Goal: Book appointment/travel/reservation

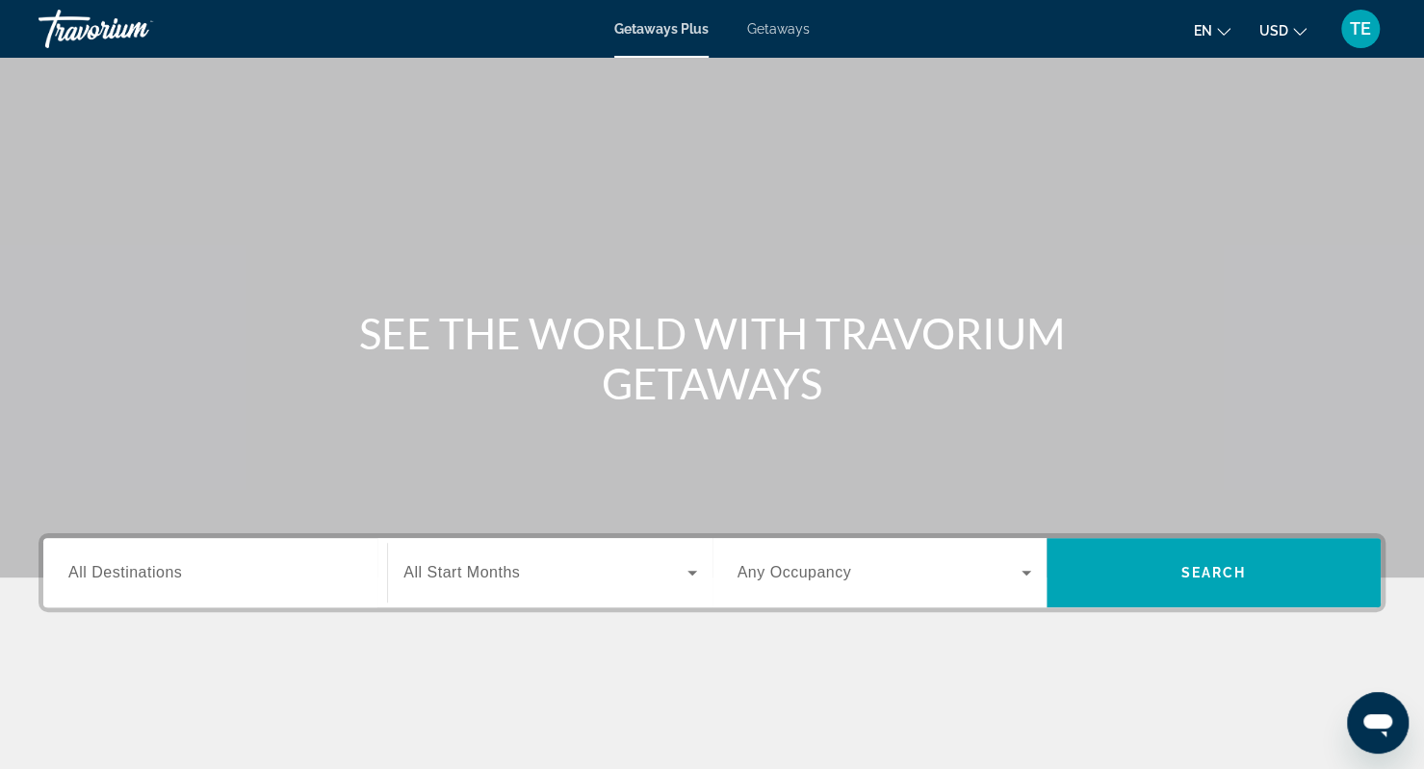
click at [763, 33] on span "Getaways" at bounding box center [778, 28] width 63 height 15
click at [130, 556] on div "Search widget" at bounding box center [215, 573] width 294 height 55
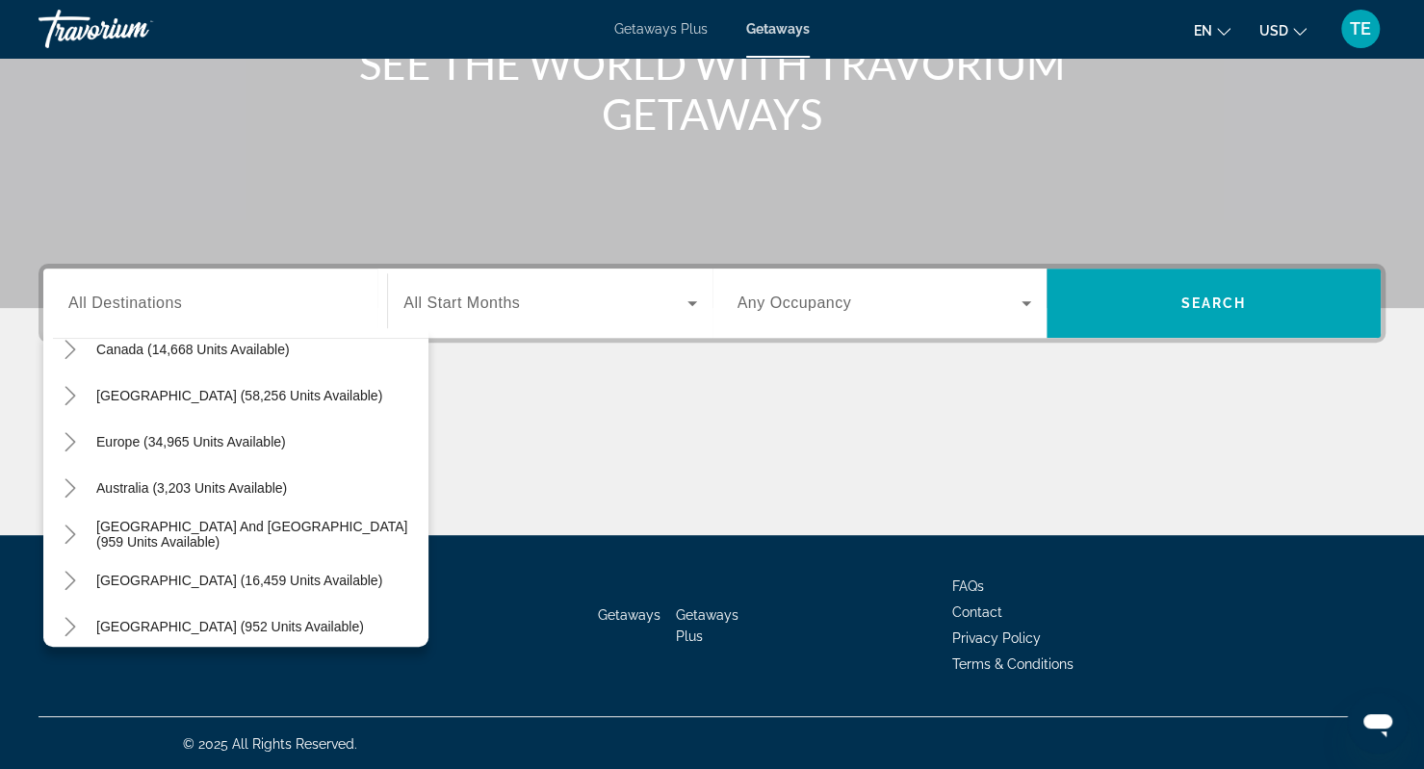
scroll to position [173, 0]
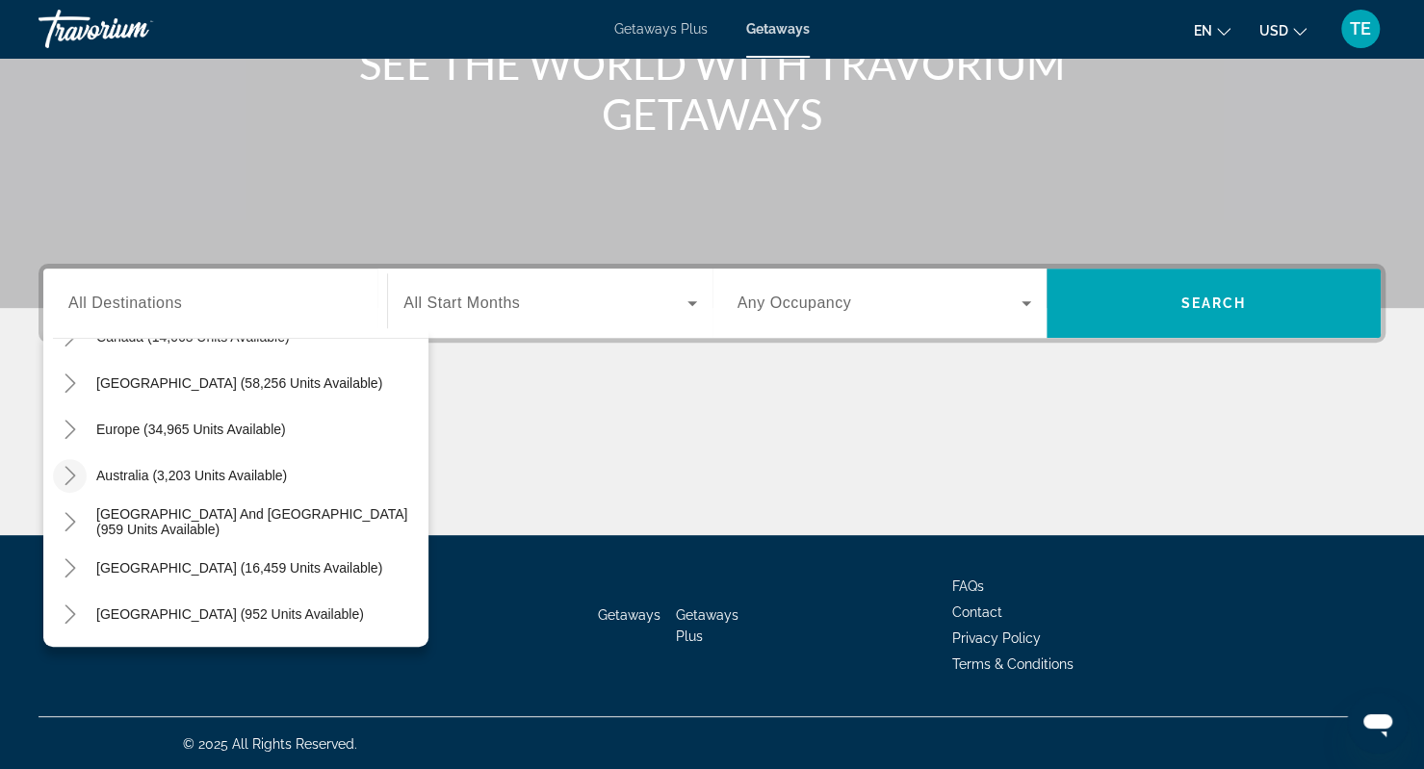
click at [69, 470] on icon "Toggle Australia (3,203 units available)" at bounding box center [70, 475] width 11 height 19
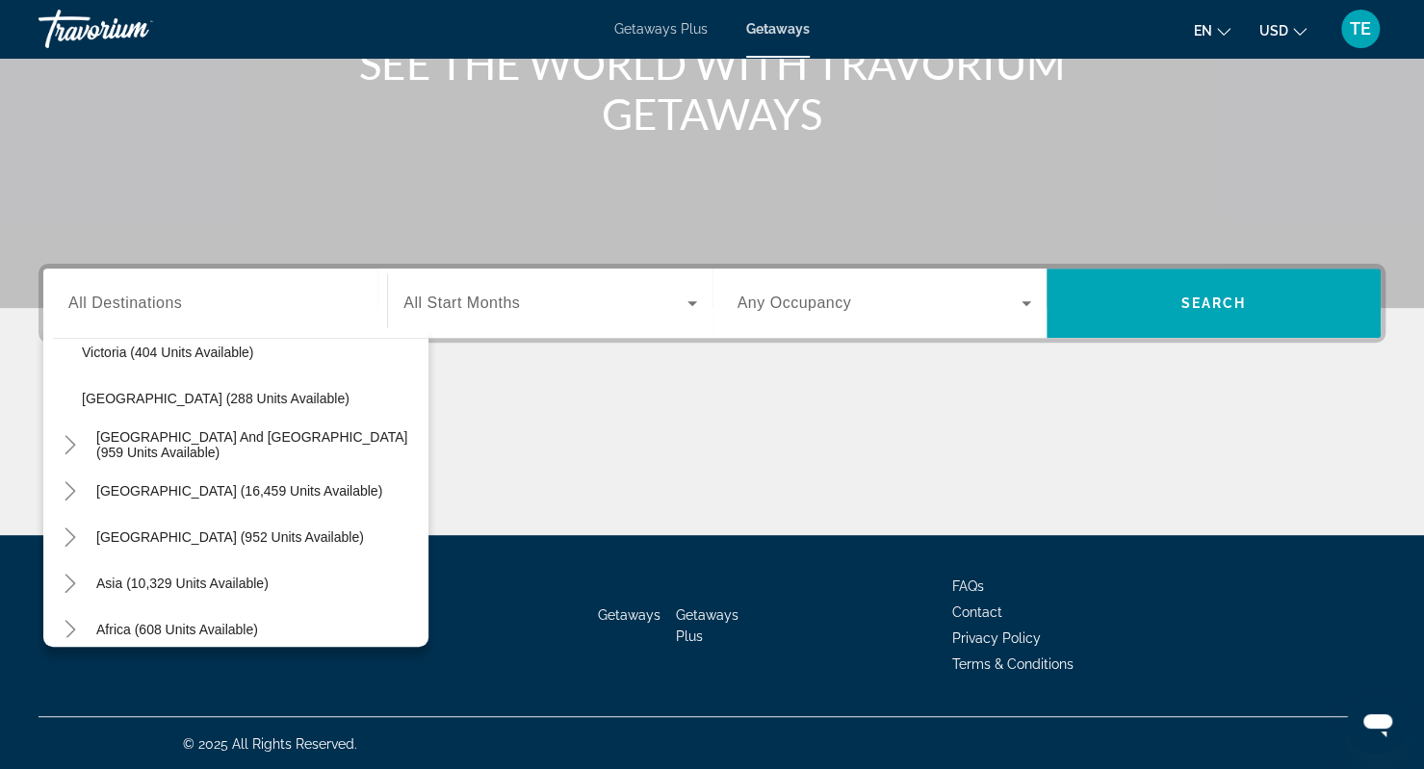
scroll to position [543, 0]
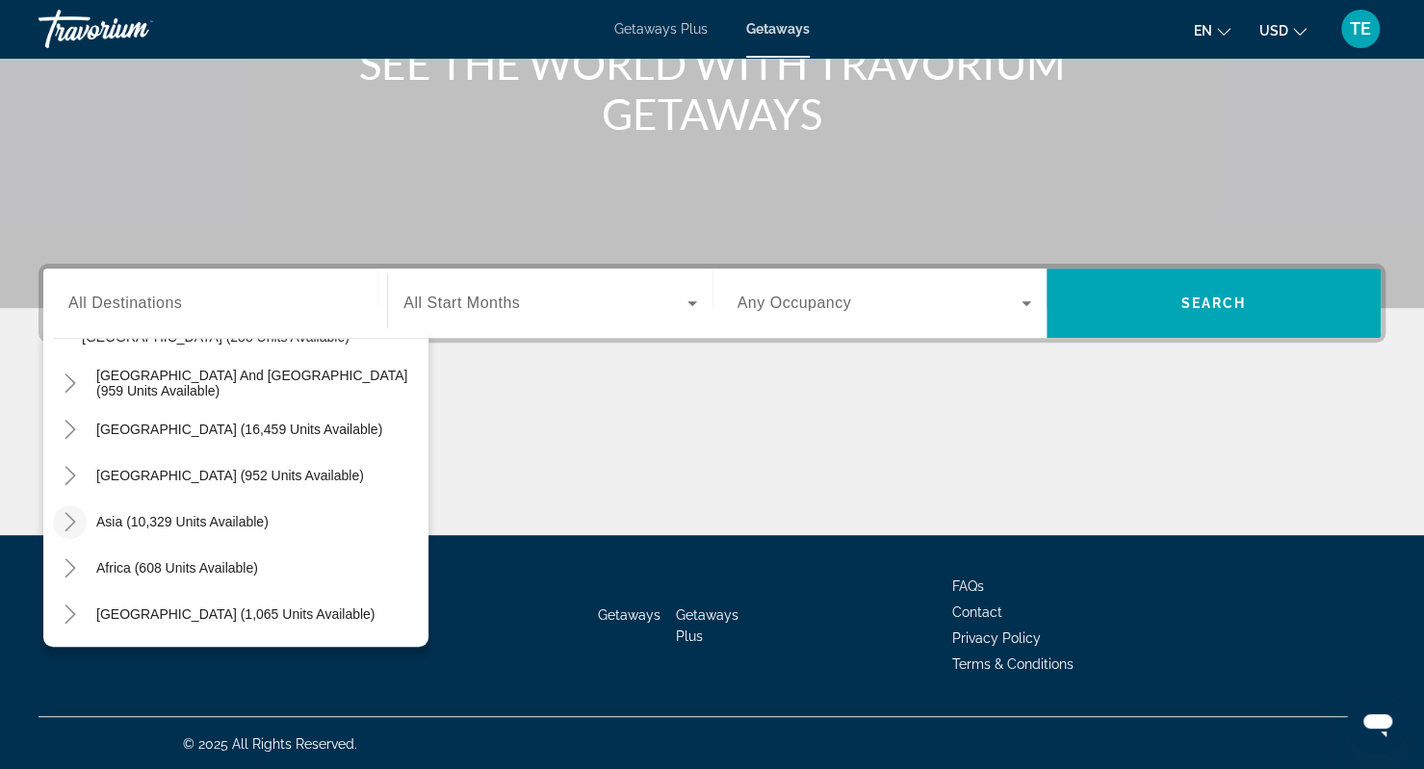
click at [63, 519] on icon "Toggle Asia (10,329 units available)" at bounding box center [70, 521] width 19 height 19
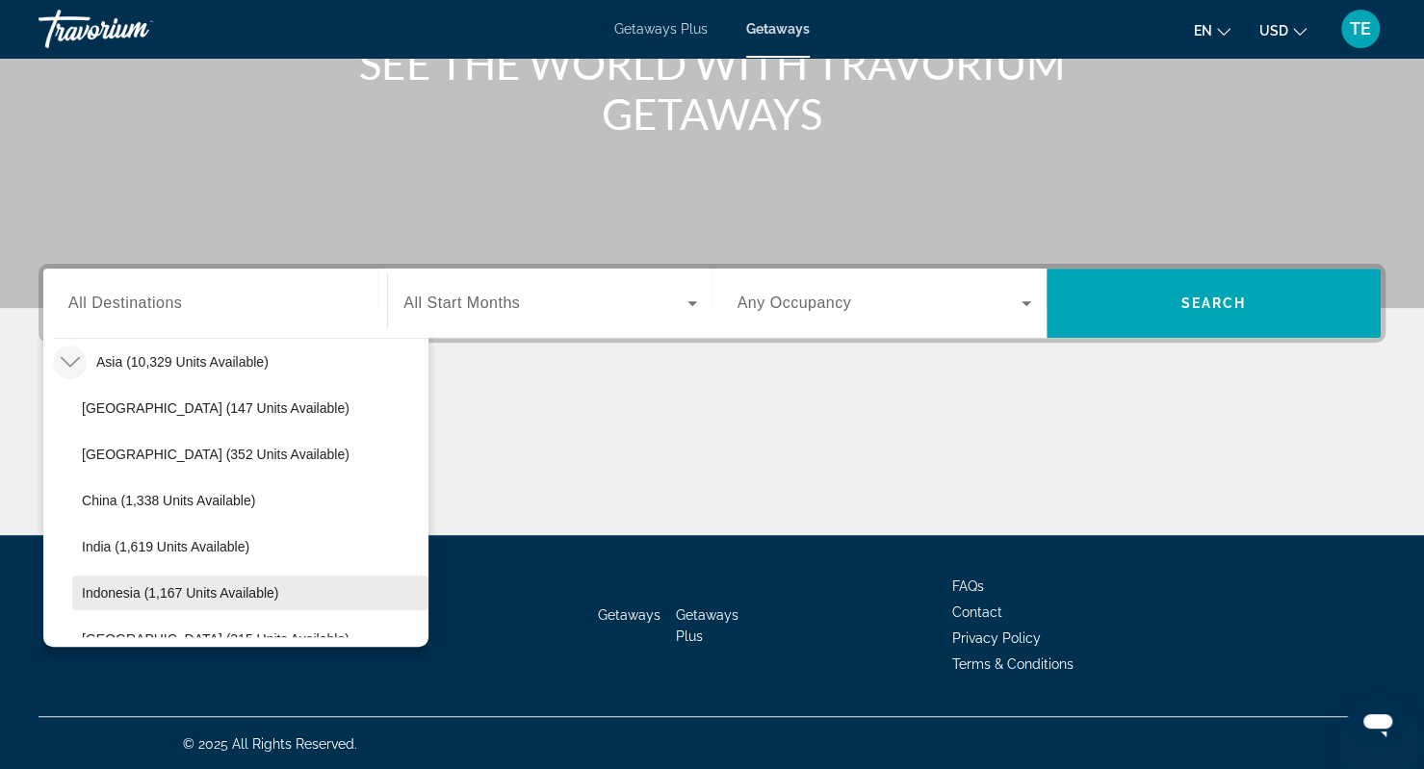
click at [238, 596] on span "Indonesia (1,167 units available)" at bounding box center [180, 592] width 196 height 15
type input "**********"
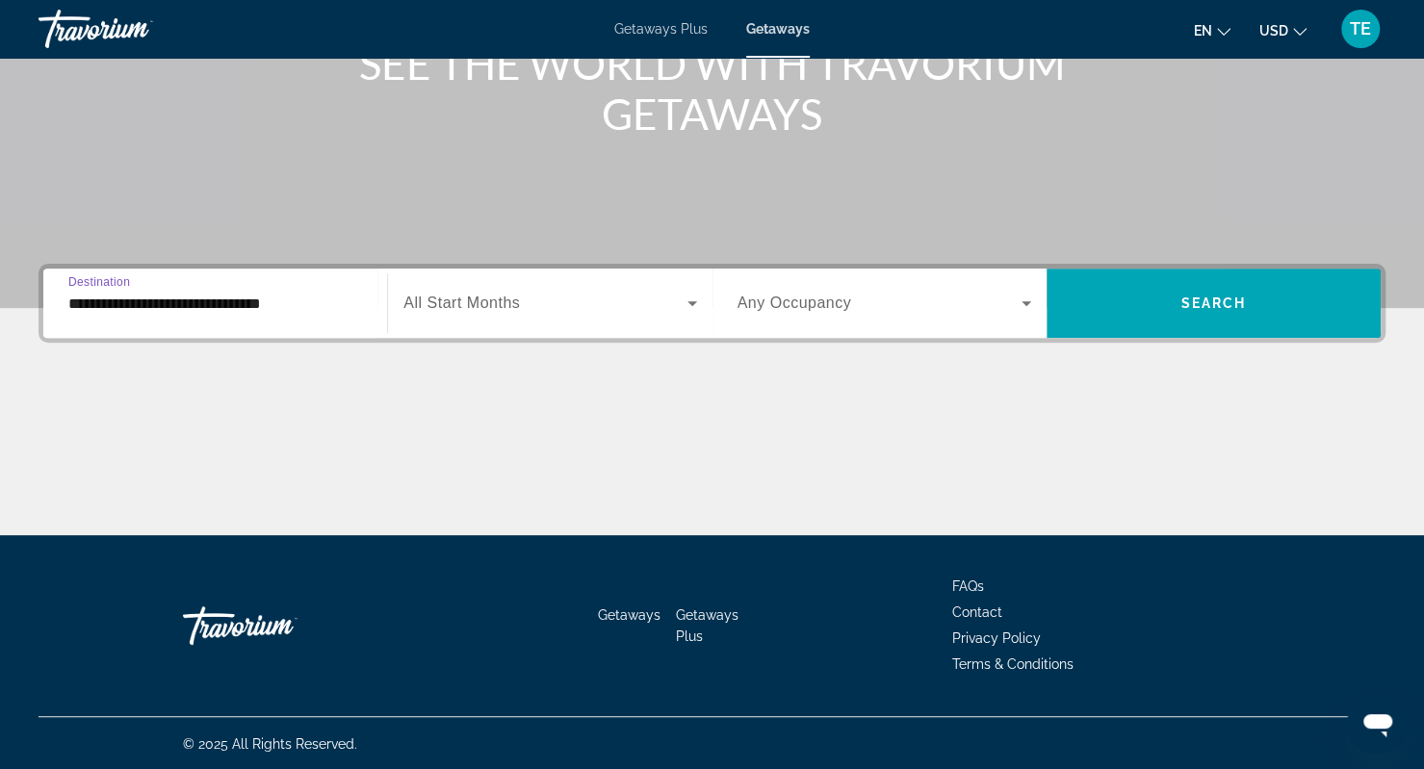
click at [504, 307] on span "All Start Months" at bounding box center [461, 303] width 116 height 16
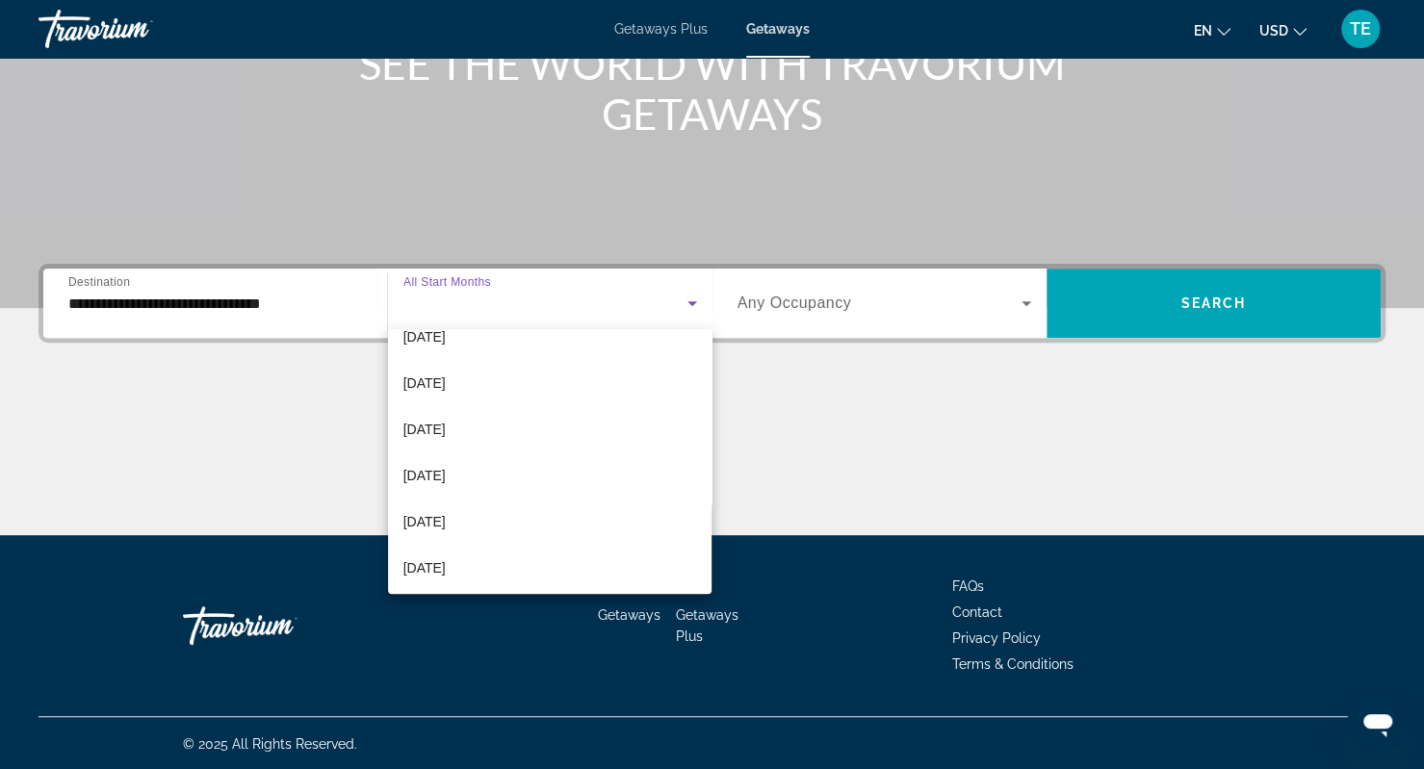
scroll to position [75, 0]
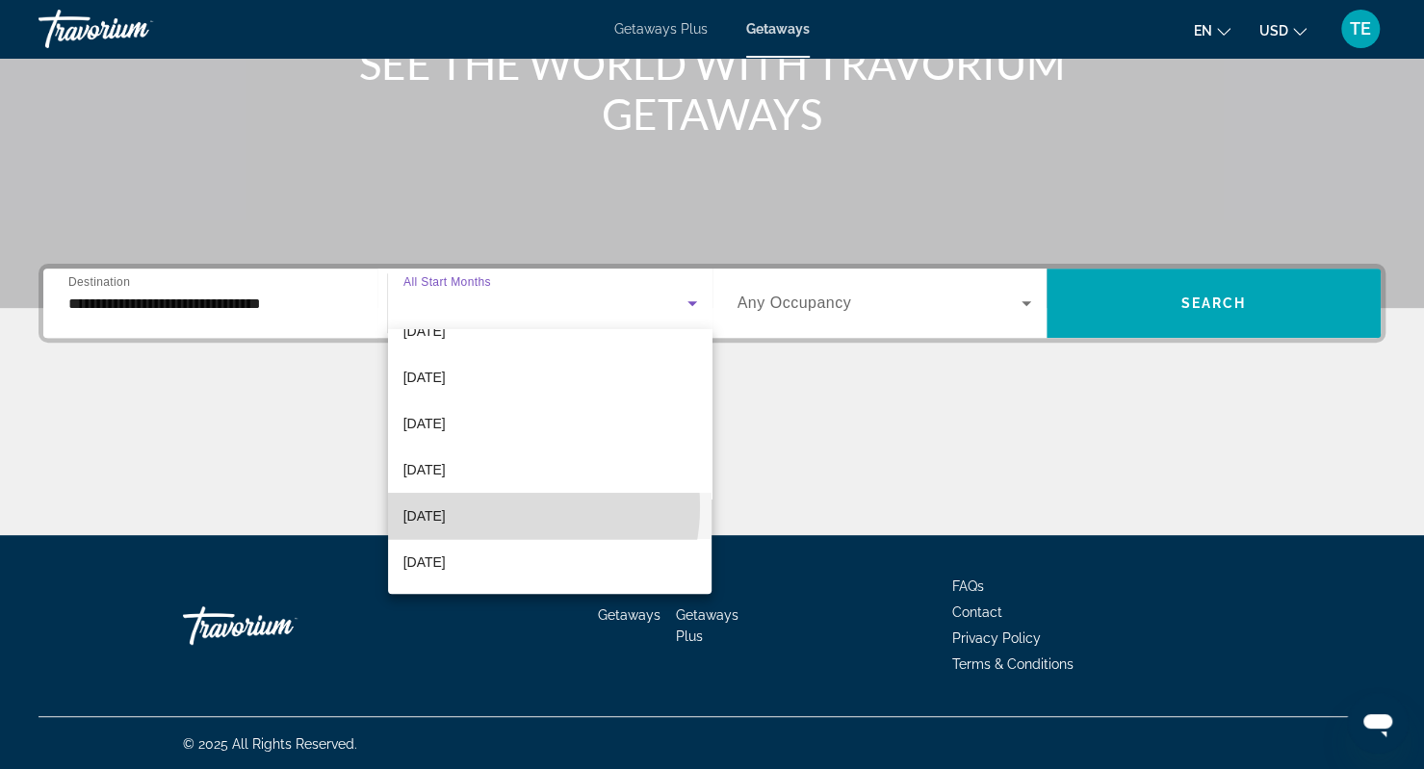
click at [498, 506] on mat-option "[DATE]" at bounding box center [550, 516] width 324 height 46
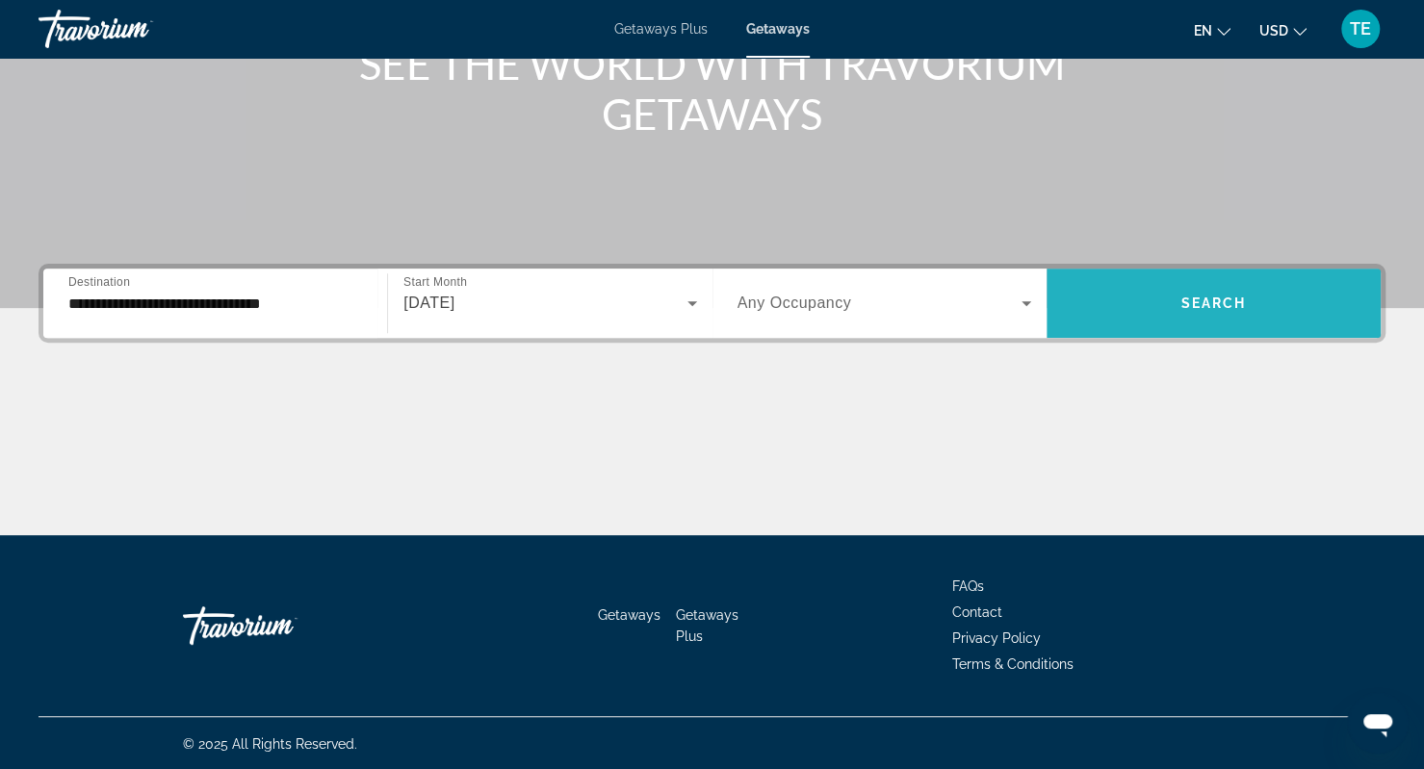
click at [1181, 289] on span "Search widget" at bounding box center [1214, 303] width 334 height 46
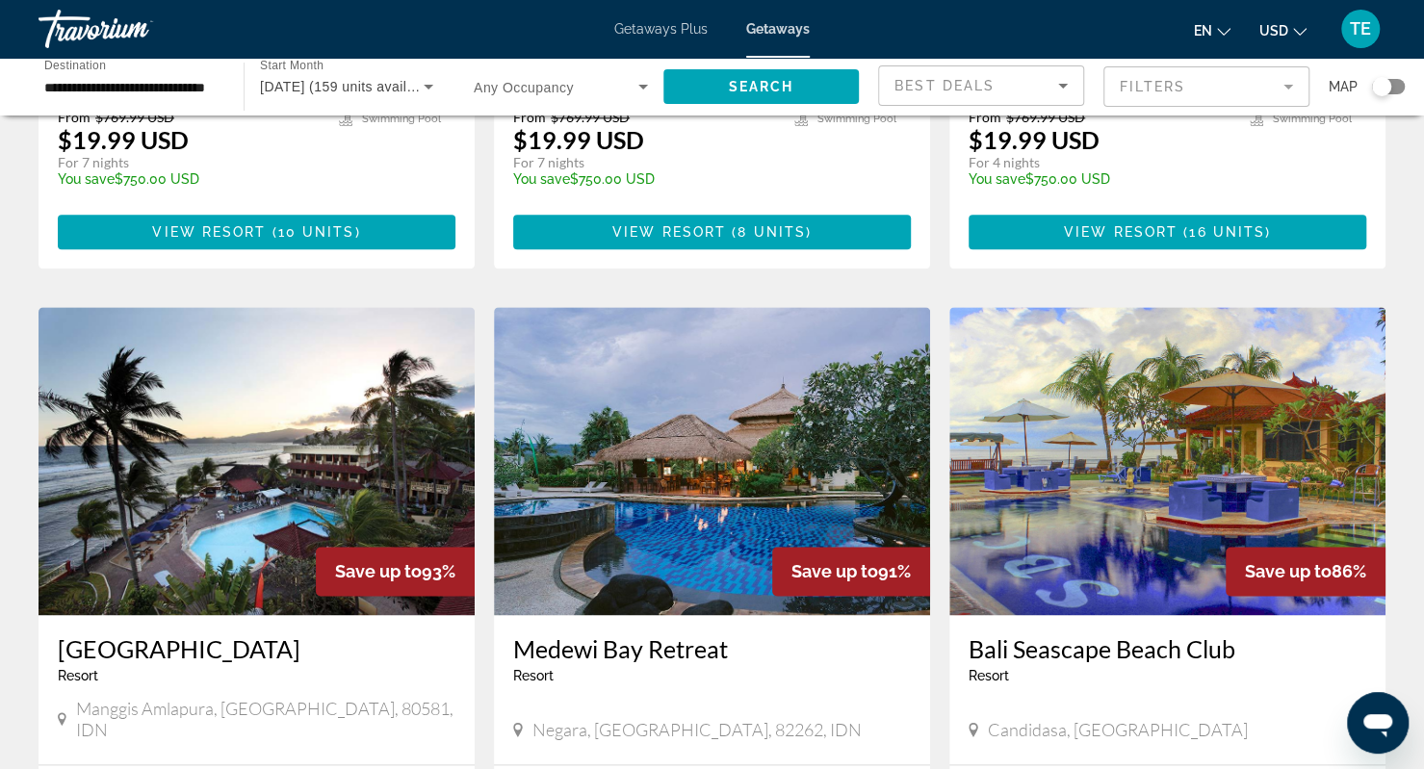
scroll to position [1240, 0]
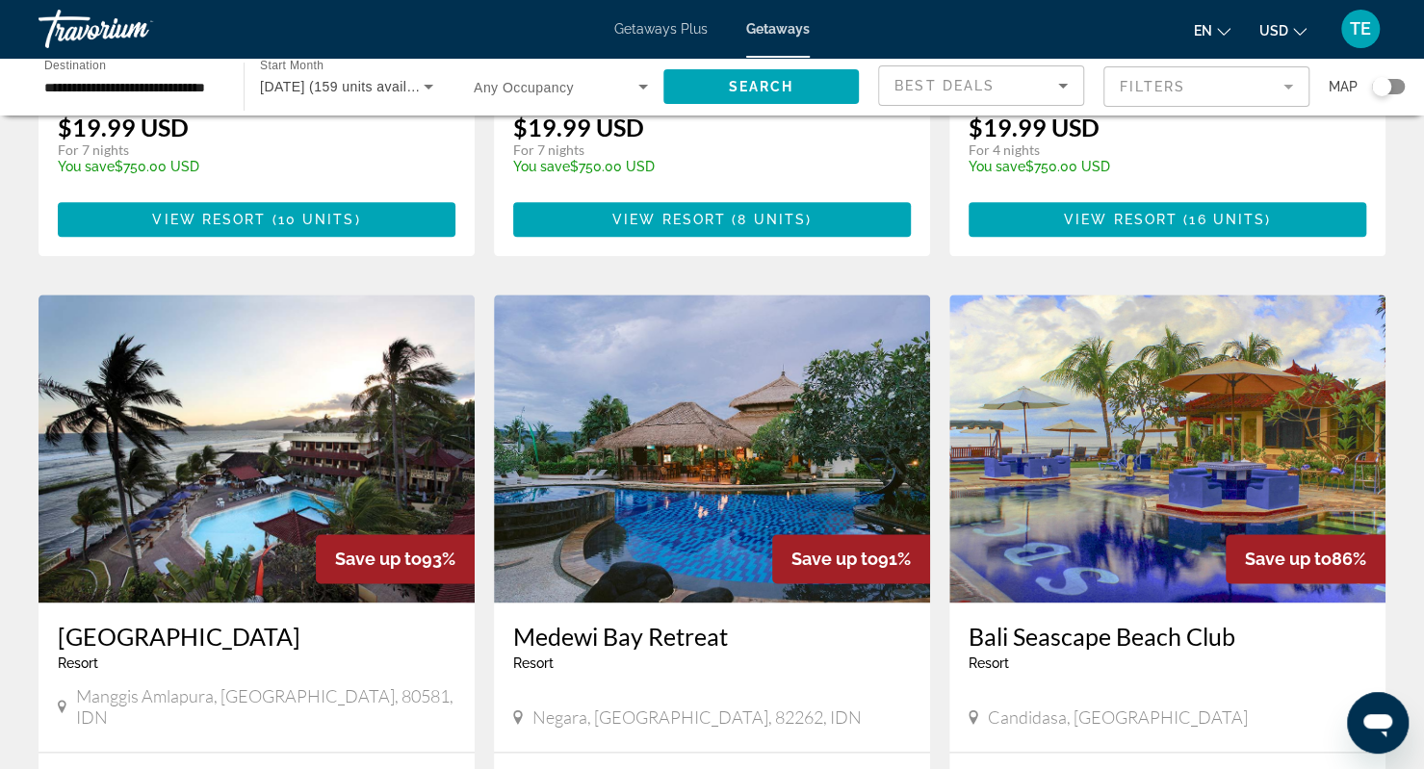
click at [1166, 406] on img "Main content" at bounding box center [1167, 449] width 436 height 308
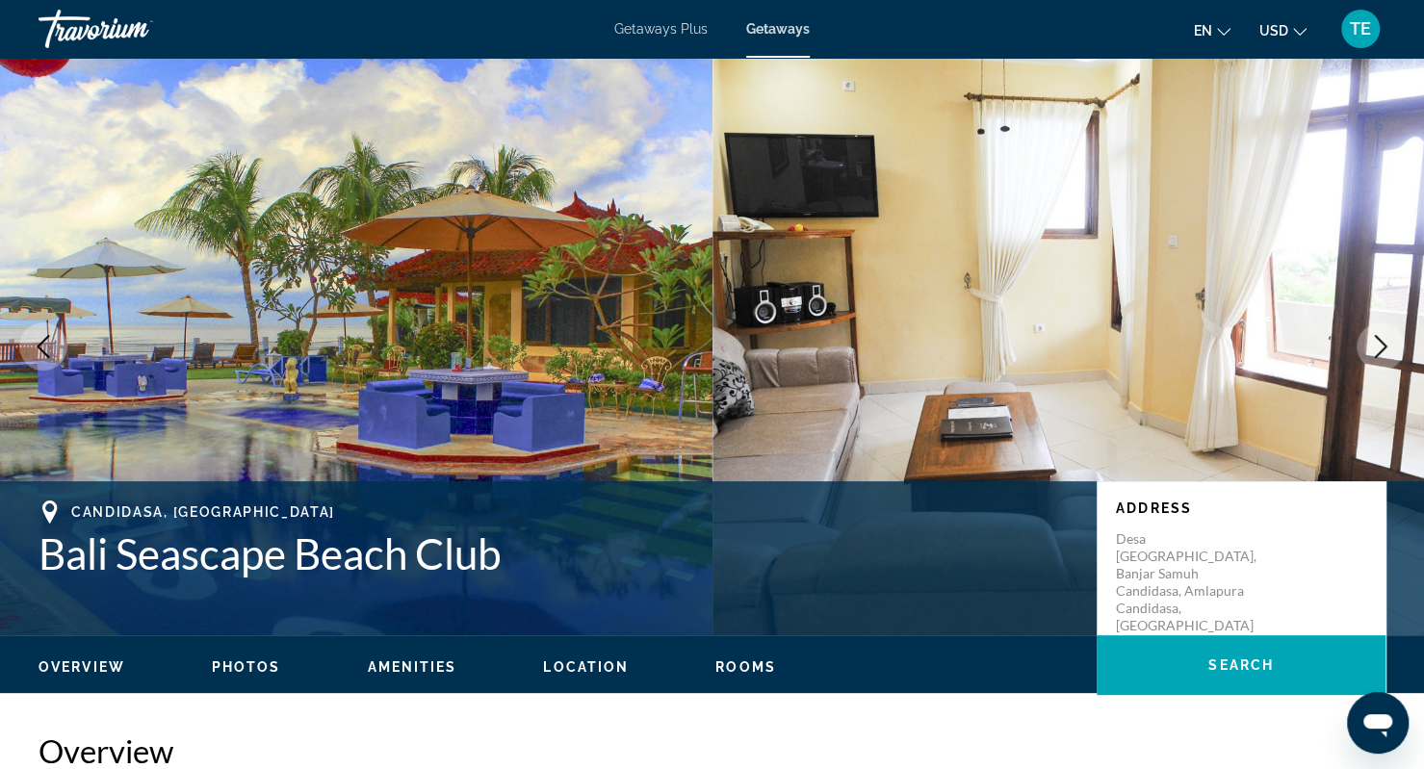
click at [1377, 344] on icon "Next image" at bounding box center [1380, 346] width 23 height 23
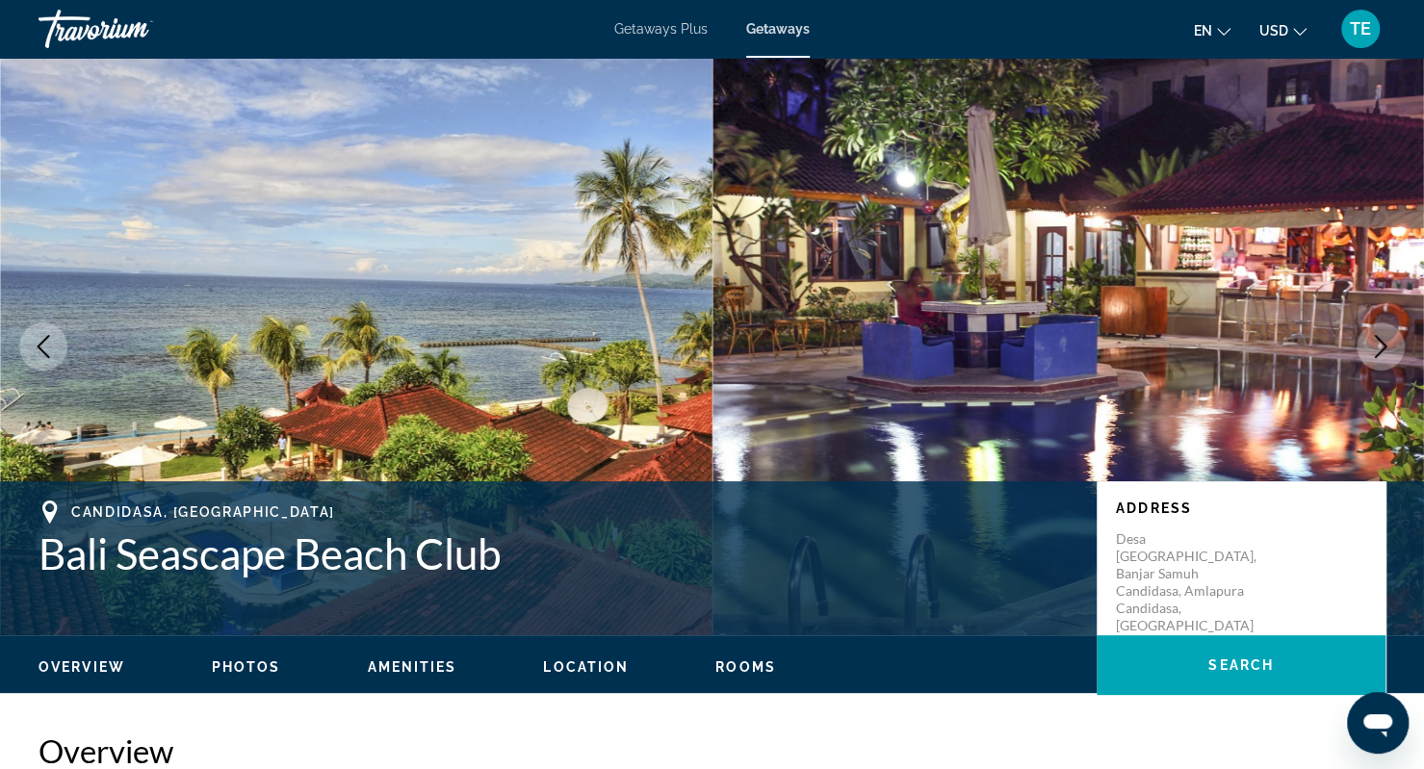
click at [1377, 344] on icon "Next image" at bounding box center [1380, 346] width 23 height 23
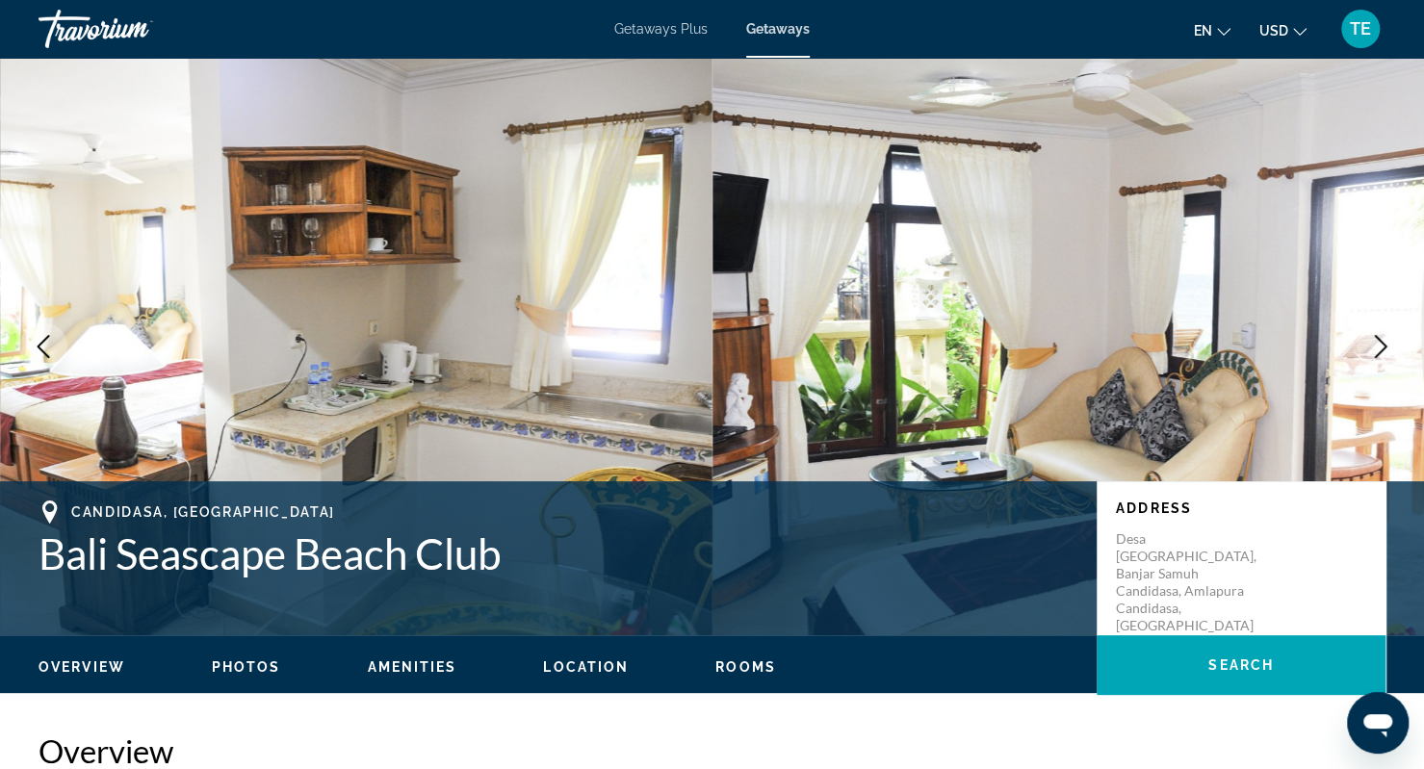
click at [1377, 344] on icon "Next image" at bounding box center [1380, 346] width 23 height 23
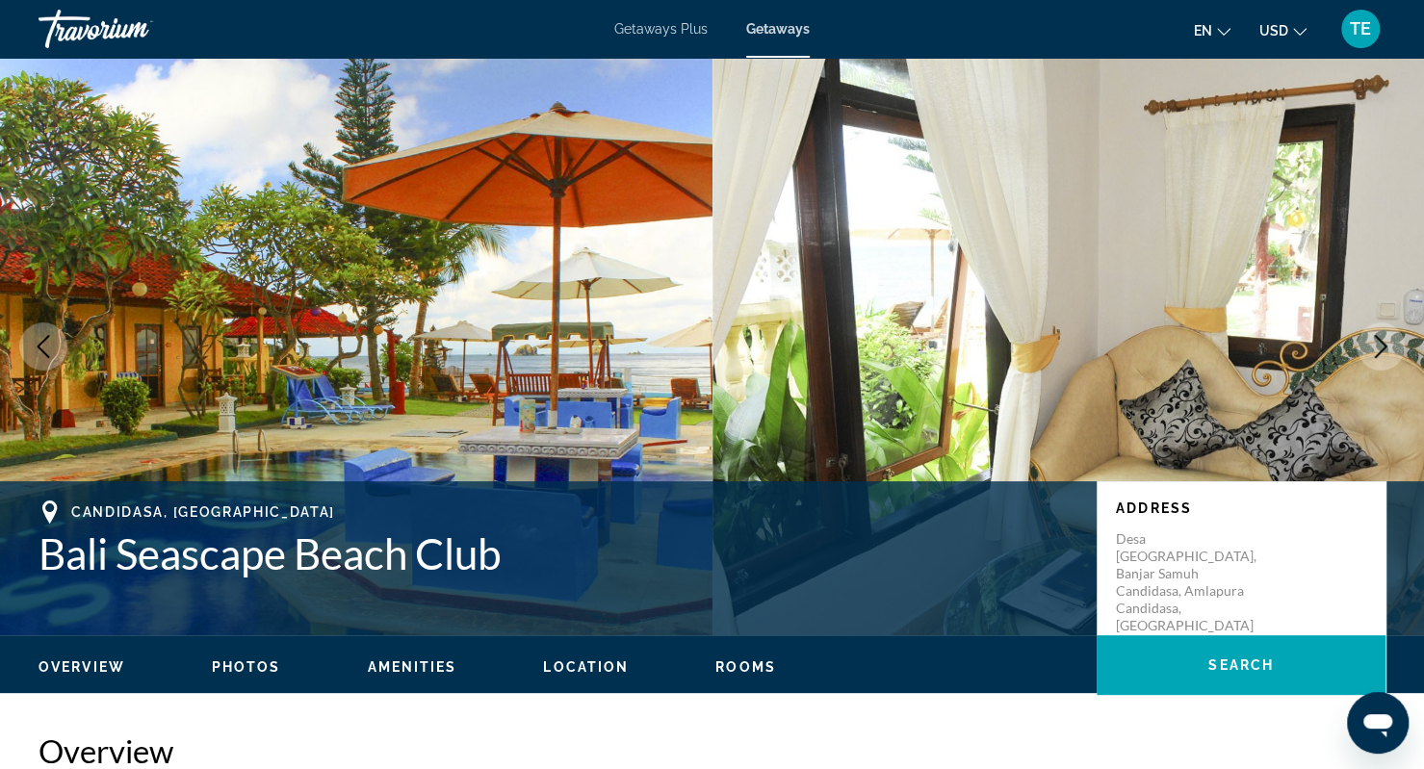
click at [1374, 333] on button "Next image" at bounding box center [1381, 347] width 48 height 48
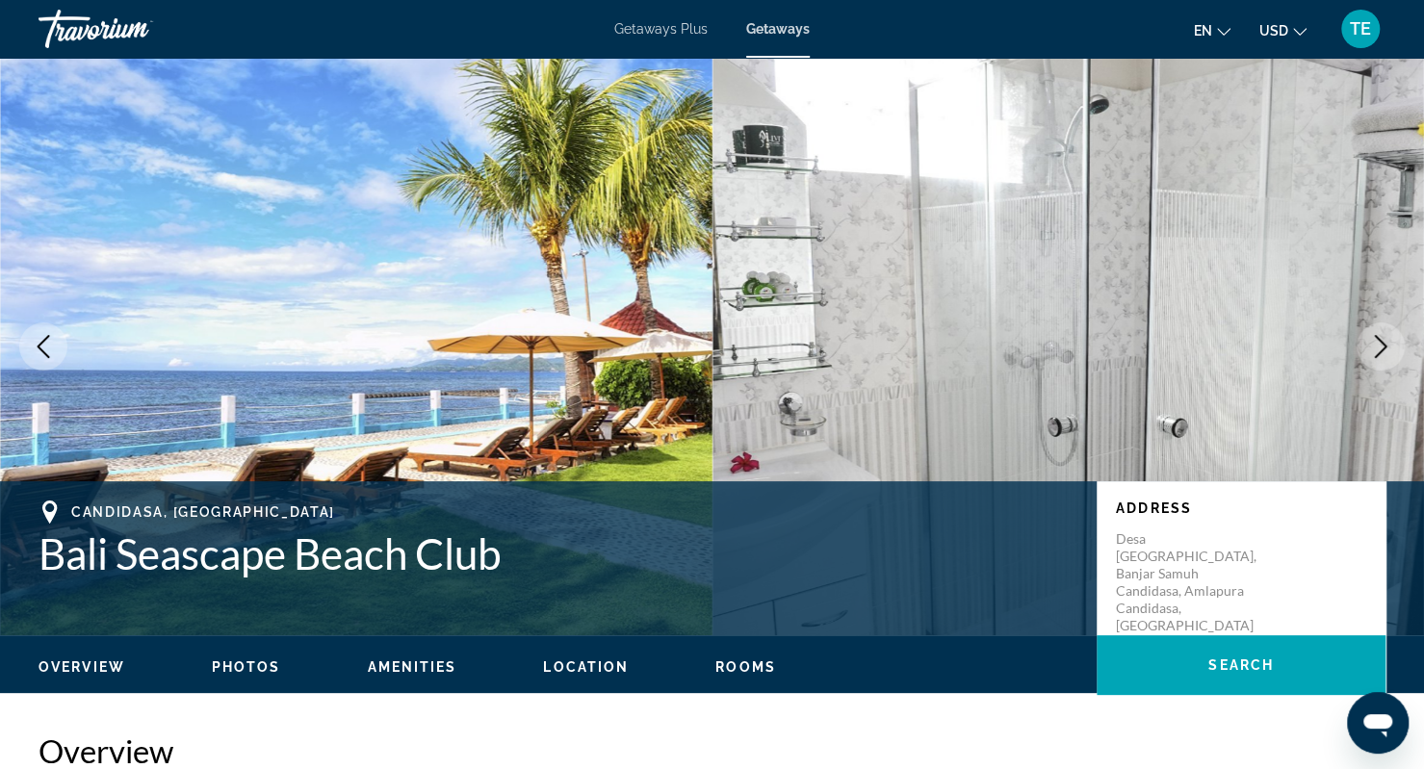
click at [1374, 333] on button "Next image" at bounding box center [1381, 347] width 48 height 48
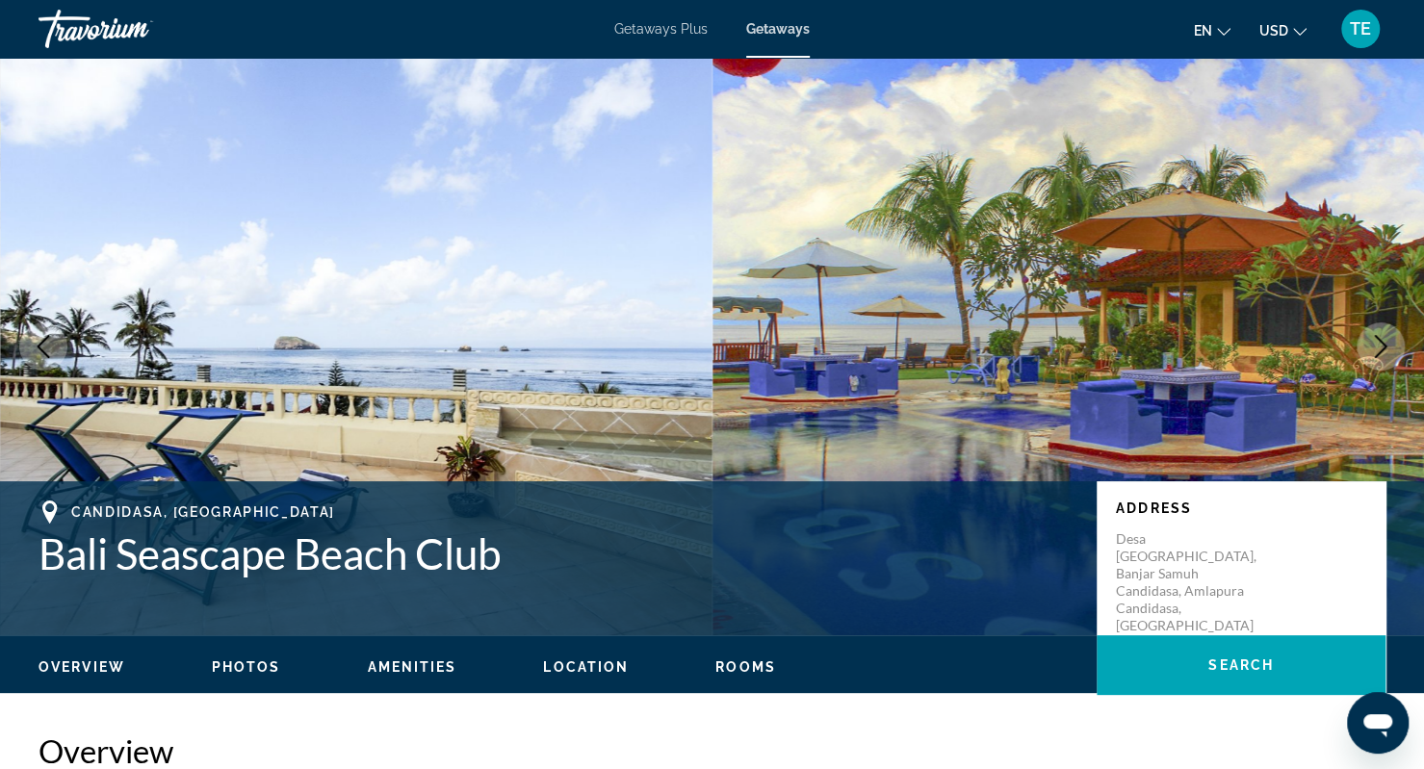
click at [1374, 333] on button "Next image" at bounding box center [1381, 347] width 48 height 48
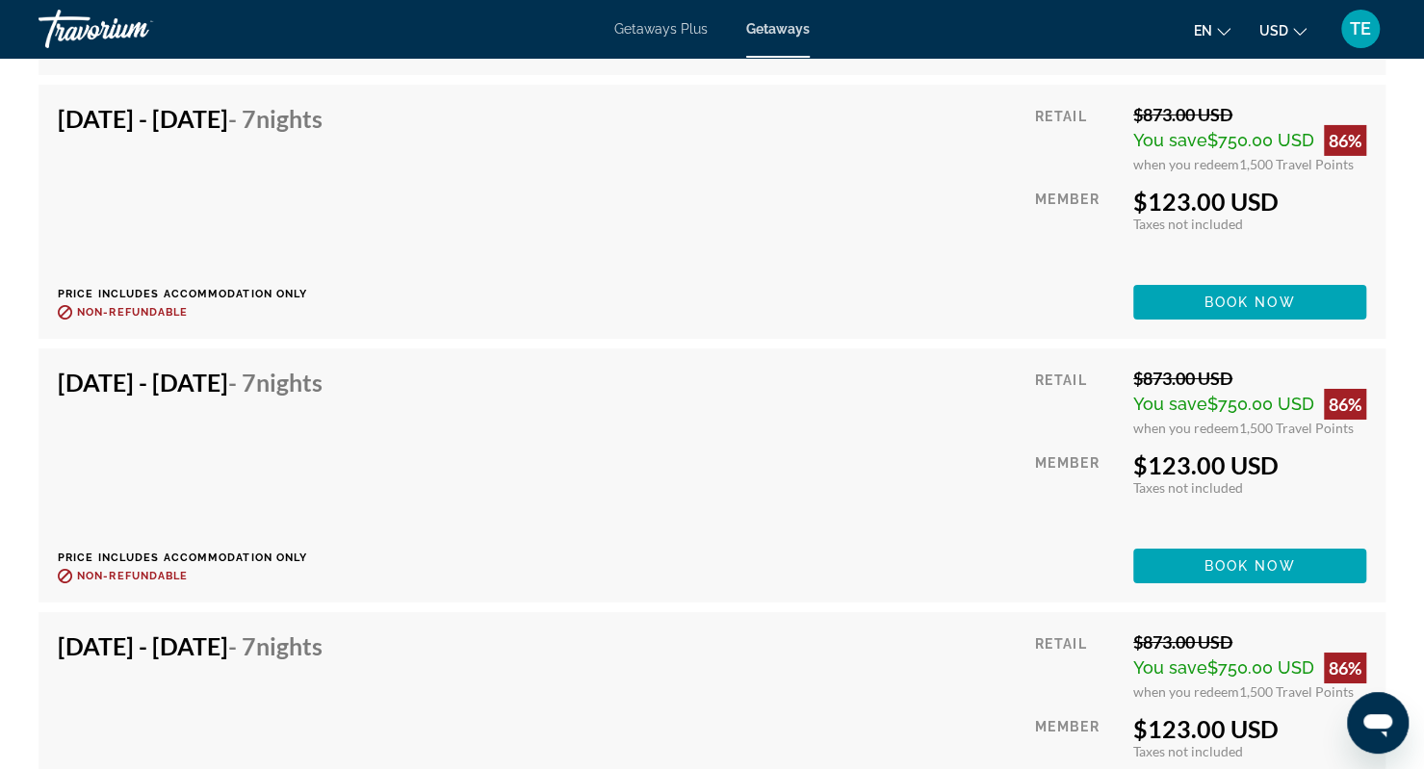
scroll to position [3811, 0]
